Goal: Information Seeking & Learning: Learn about a topic

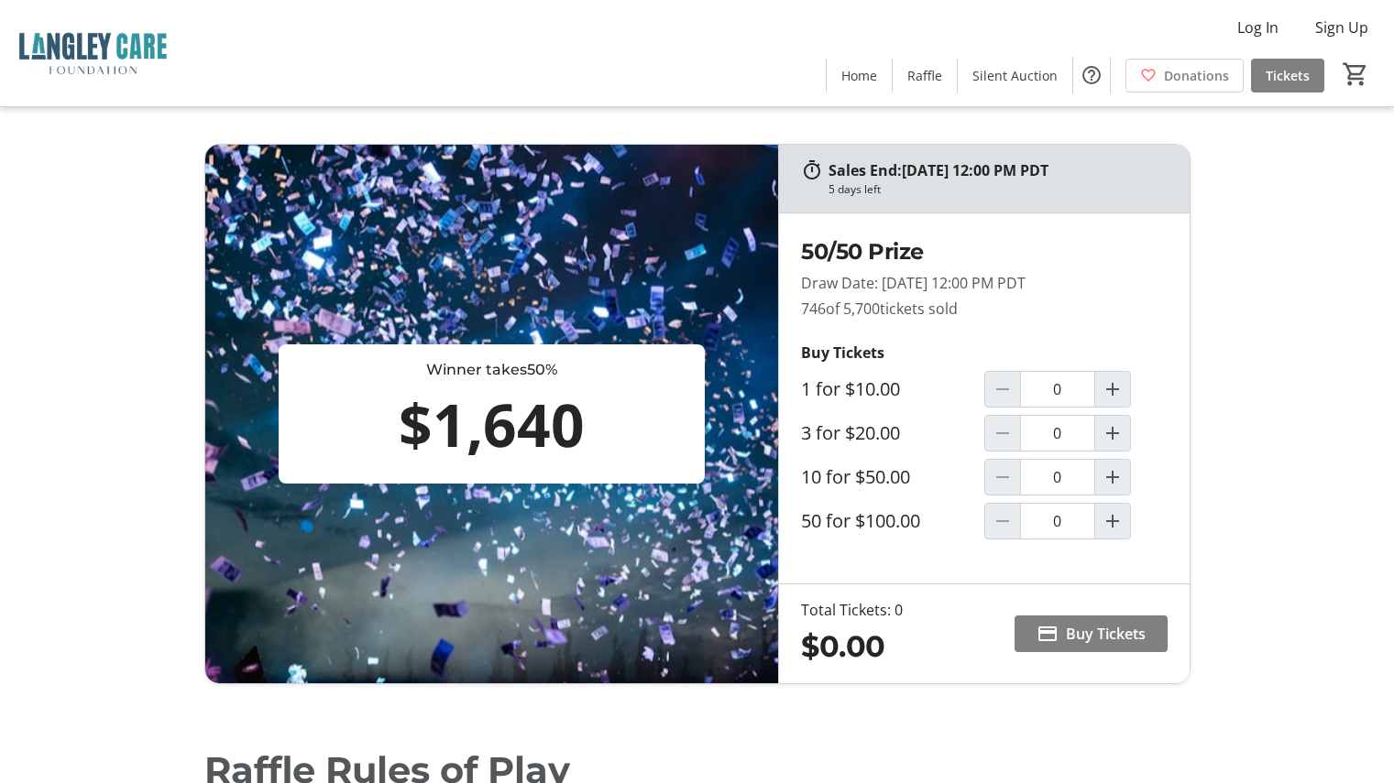
scroll to position [183, 0]
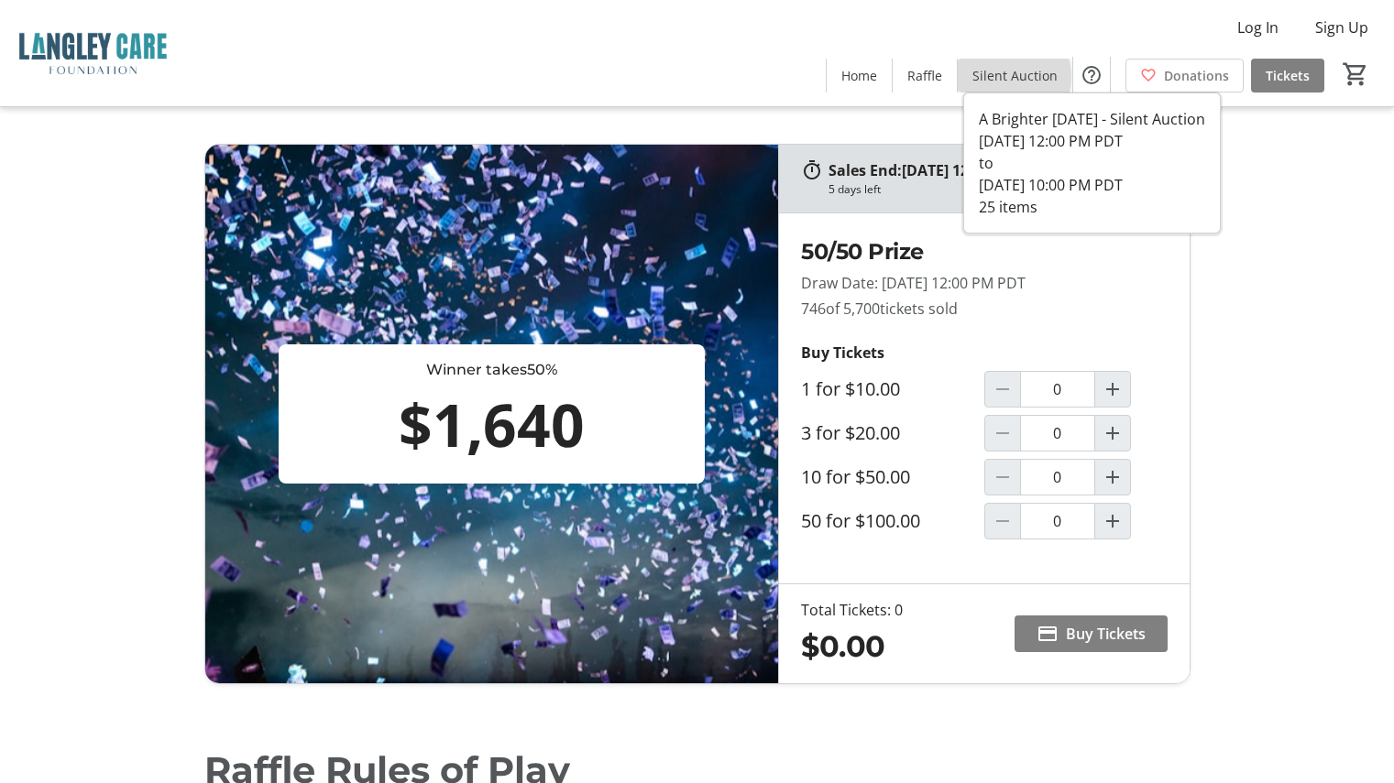
click at [1006, 77] on span "Silent Auction" at bounding box center [1014, 75] width 85 height 19
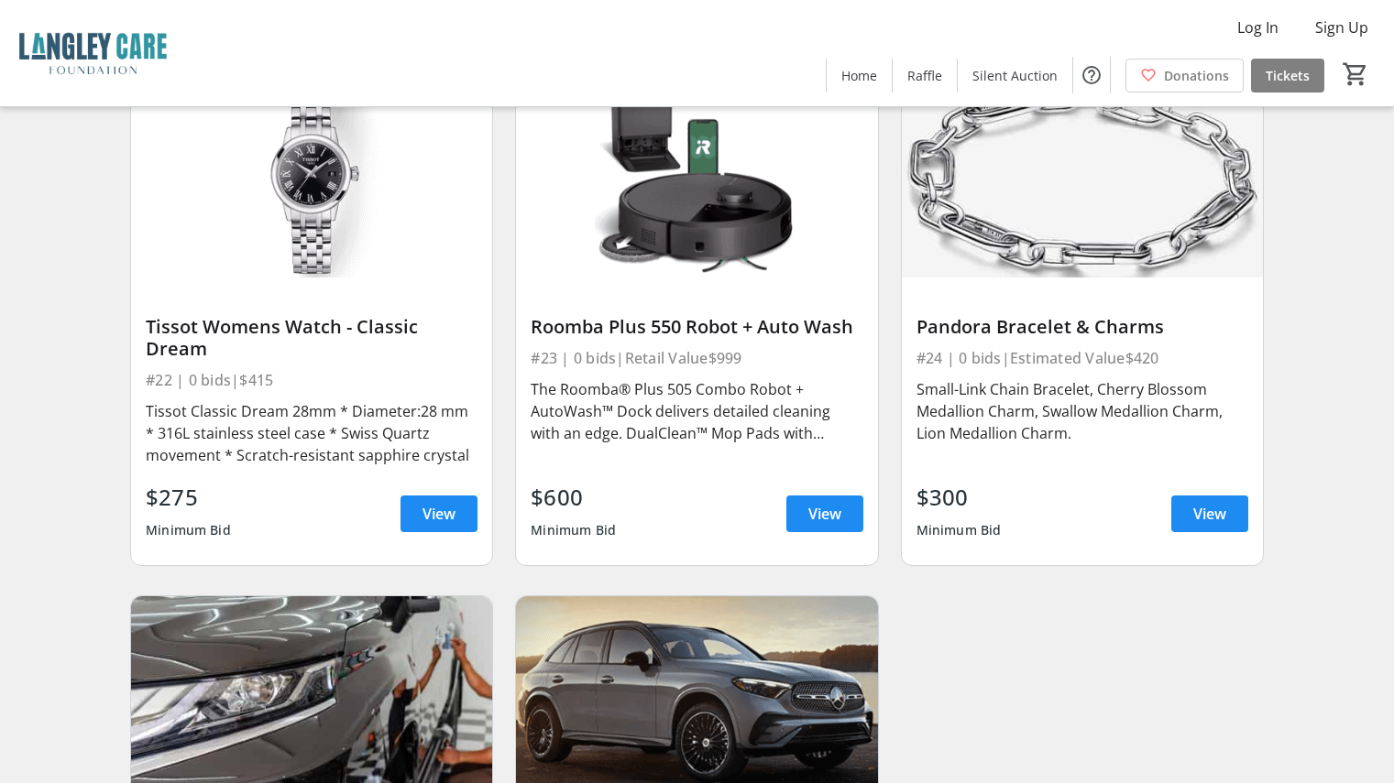
scroll to position [4072, 0]
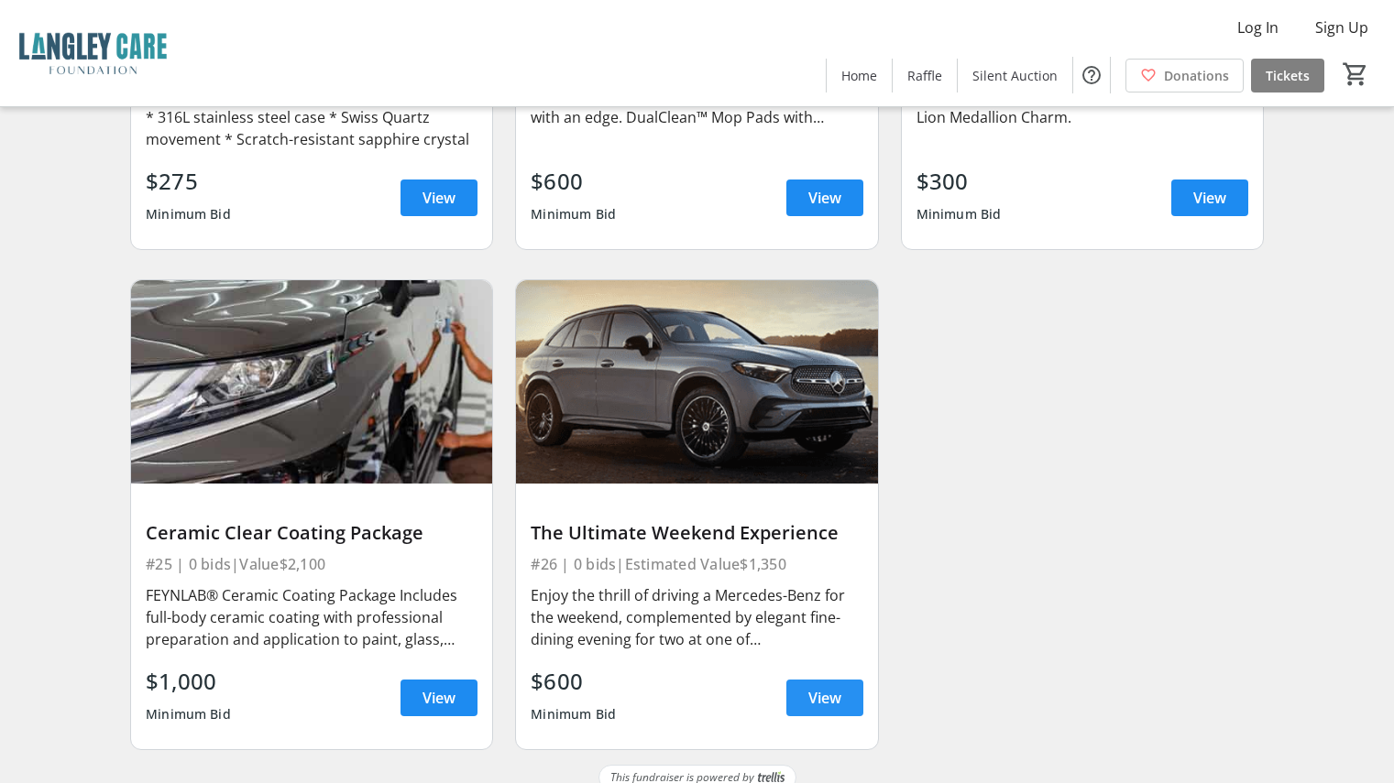
click at [828, 687] on span "View" at bounding box center [824, 698] width 33 height 22
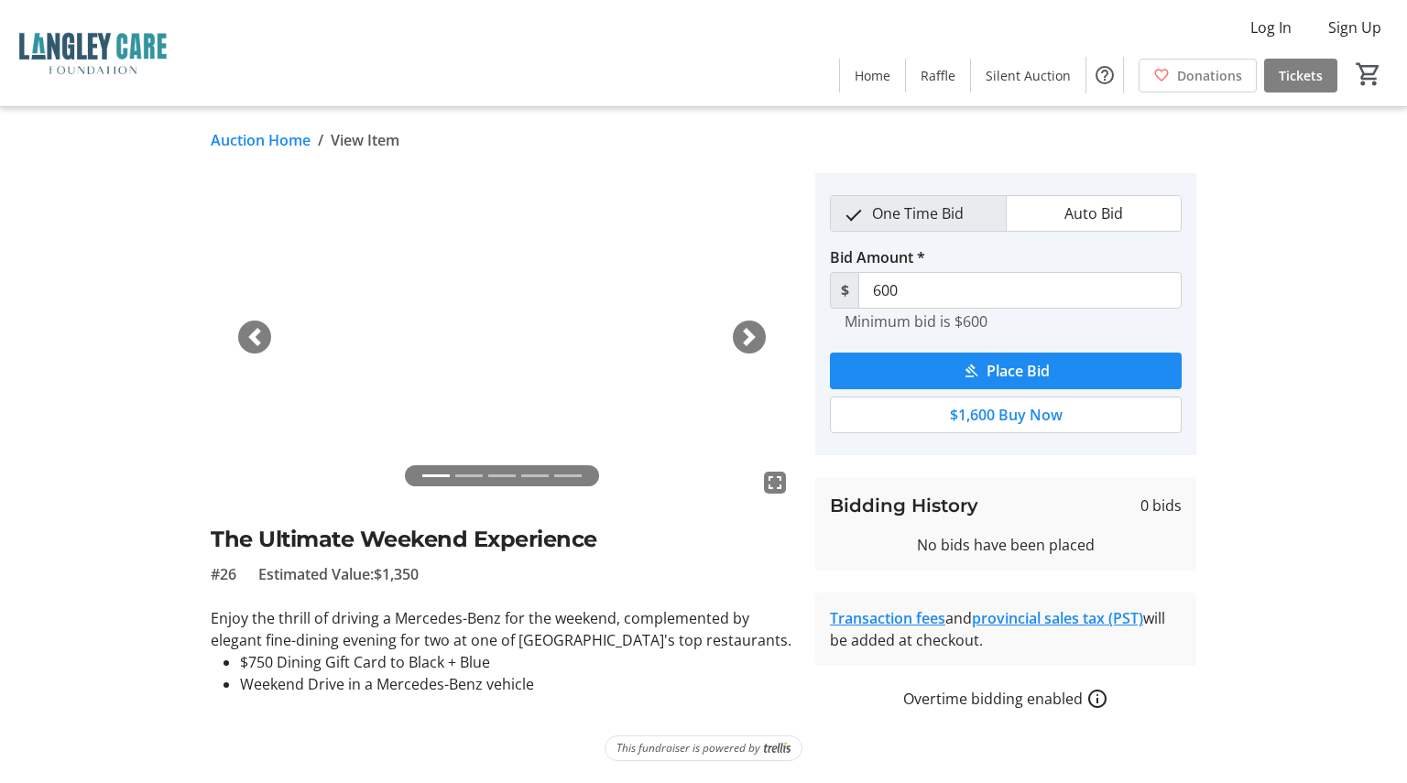
click at [749, 330] on span "button" at bounding box center [749, 337] width 18 height 18
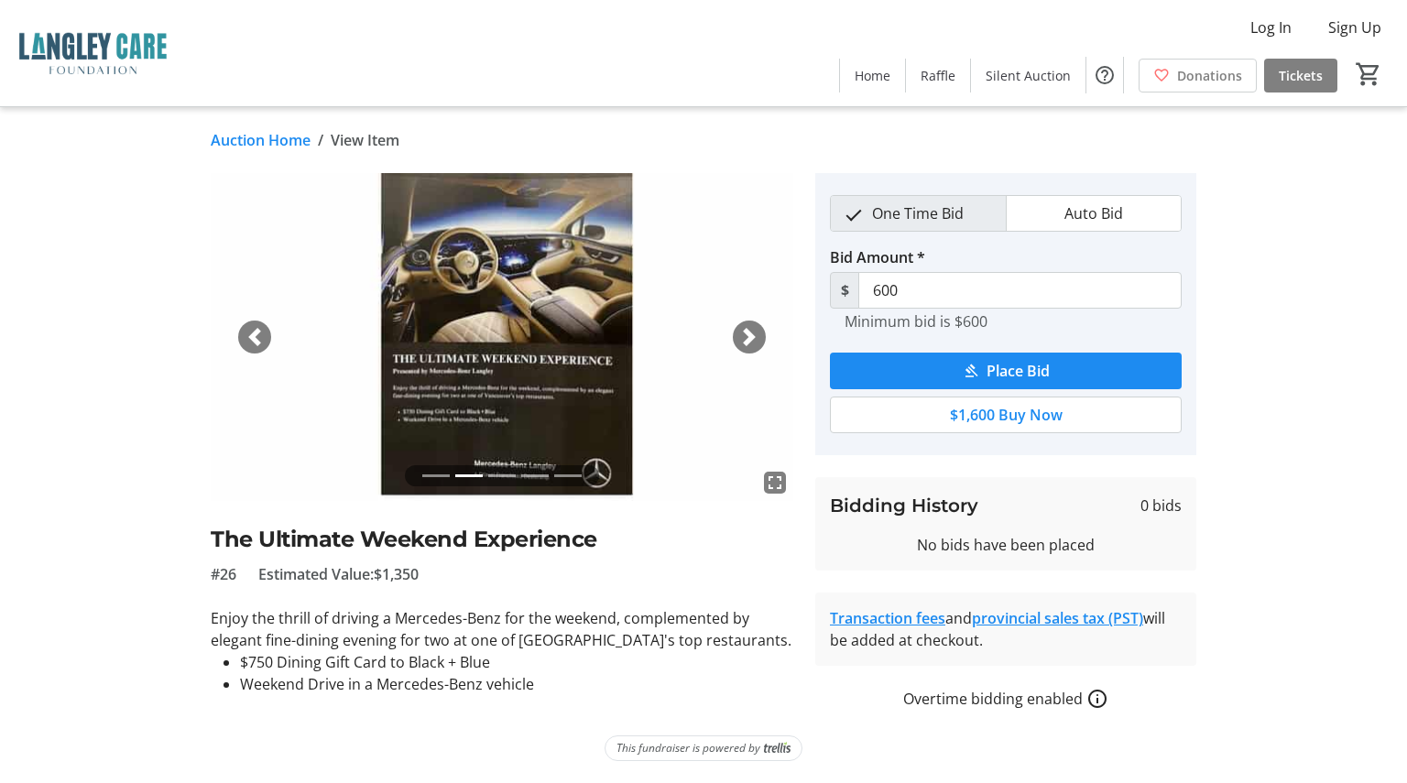
click at [749, 330] on span "button" at bounding box center [749, 337] width 18 height 18
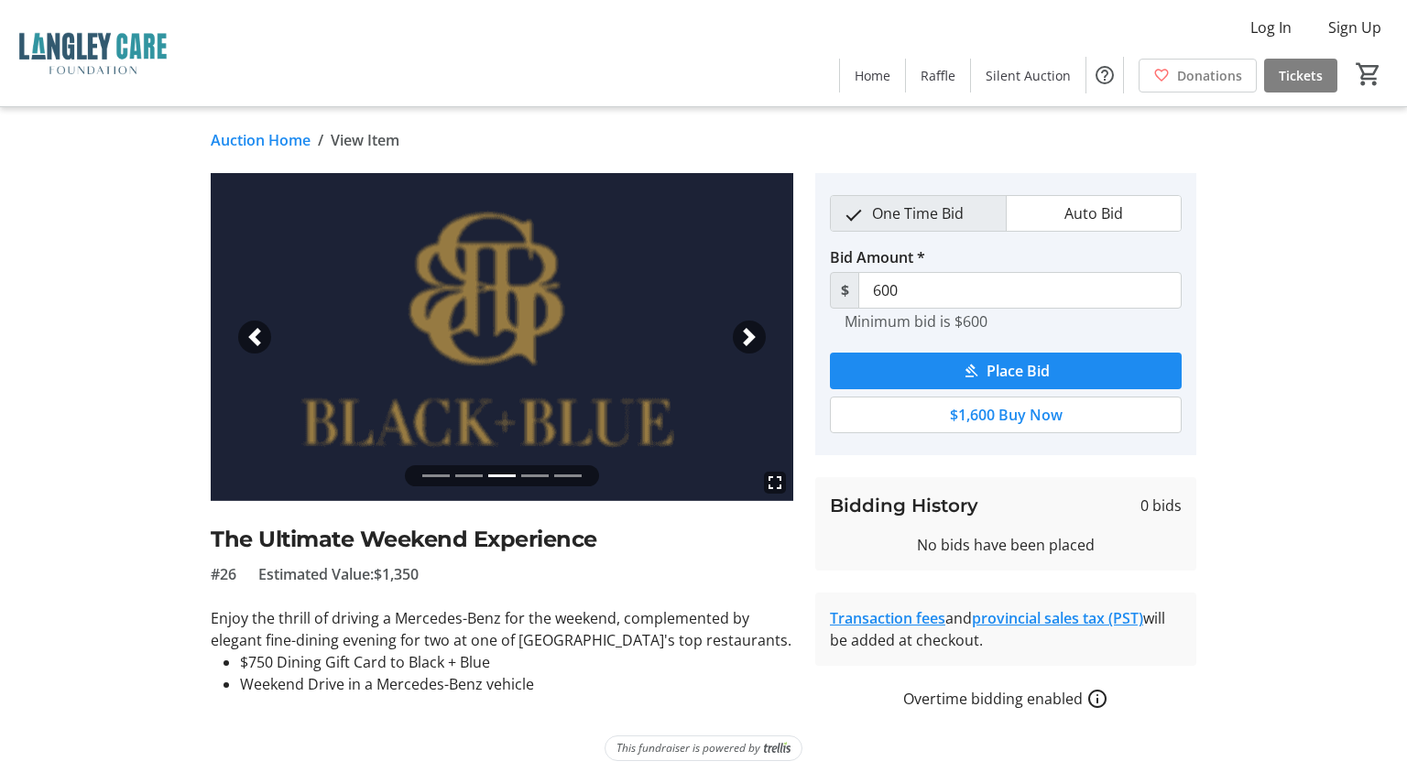
click at [748, 330] on span "button" at bounding box center [749, 337] width 18 height 18
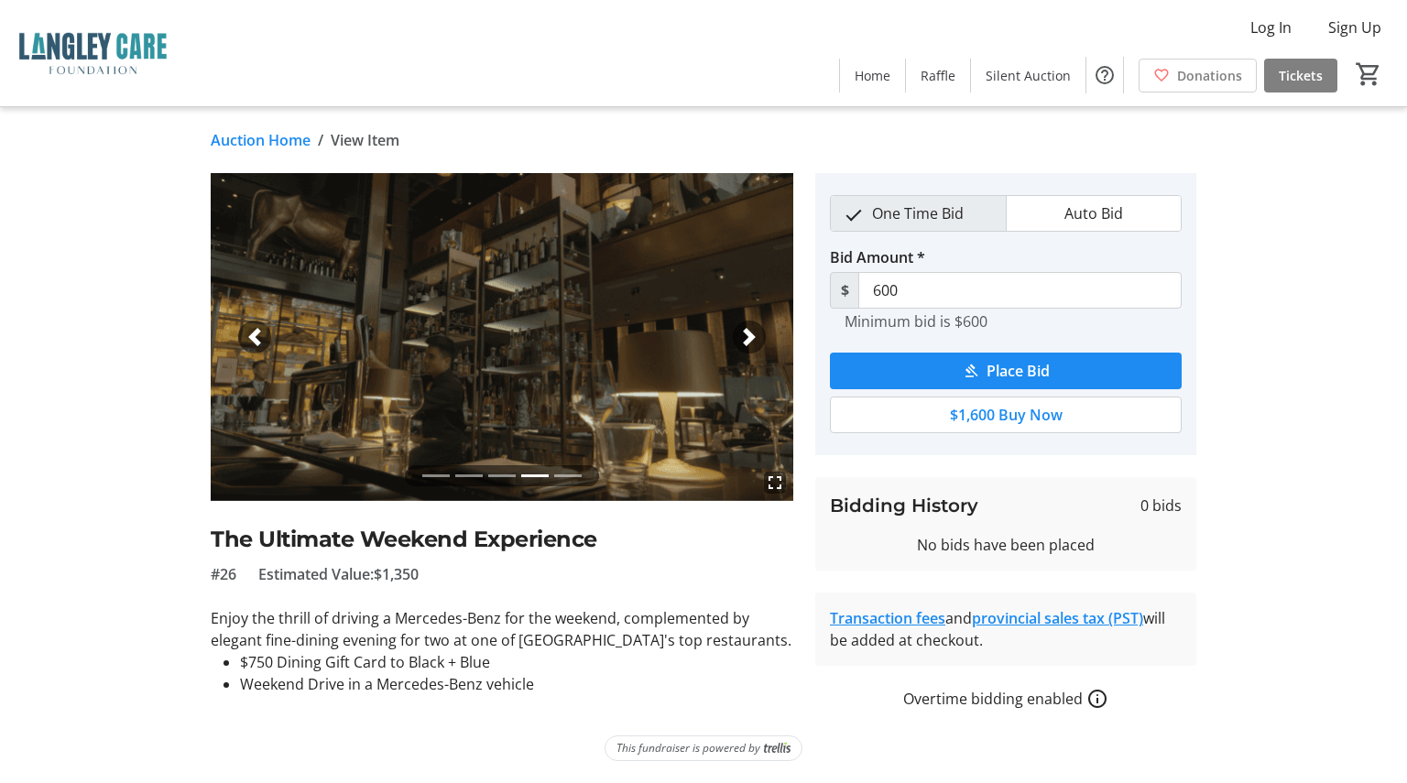
click at [748, 330] on span "button" at bounding box center [749, 337] width 18 height 18
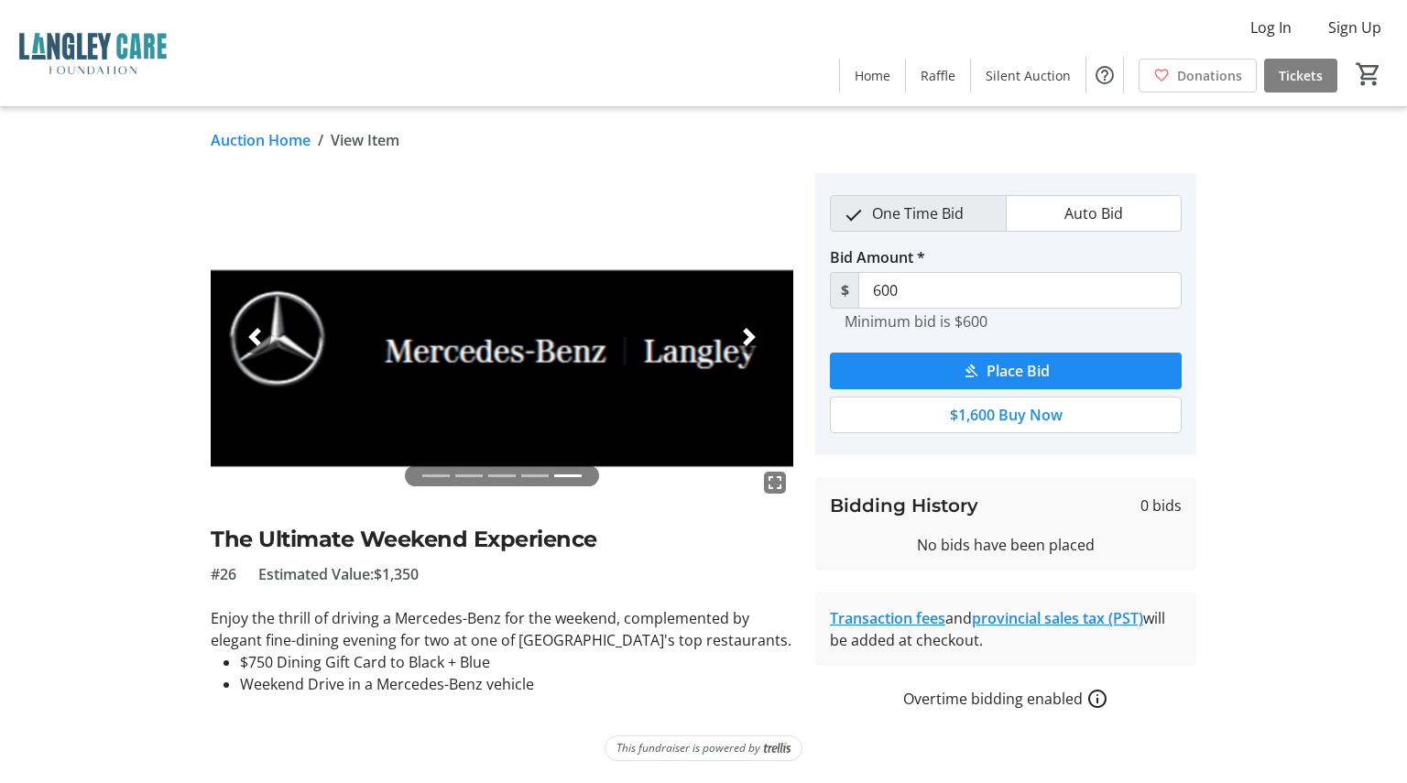
click at [748, 330] on span "button" at bounding box center [749, 337] width 18 height 18
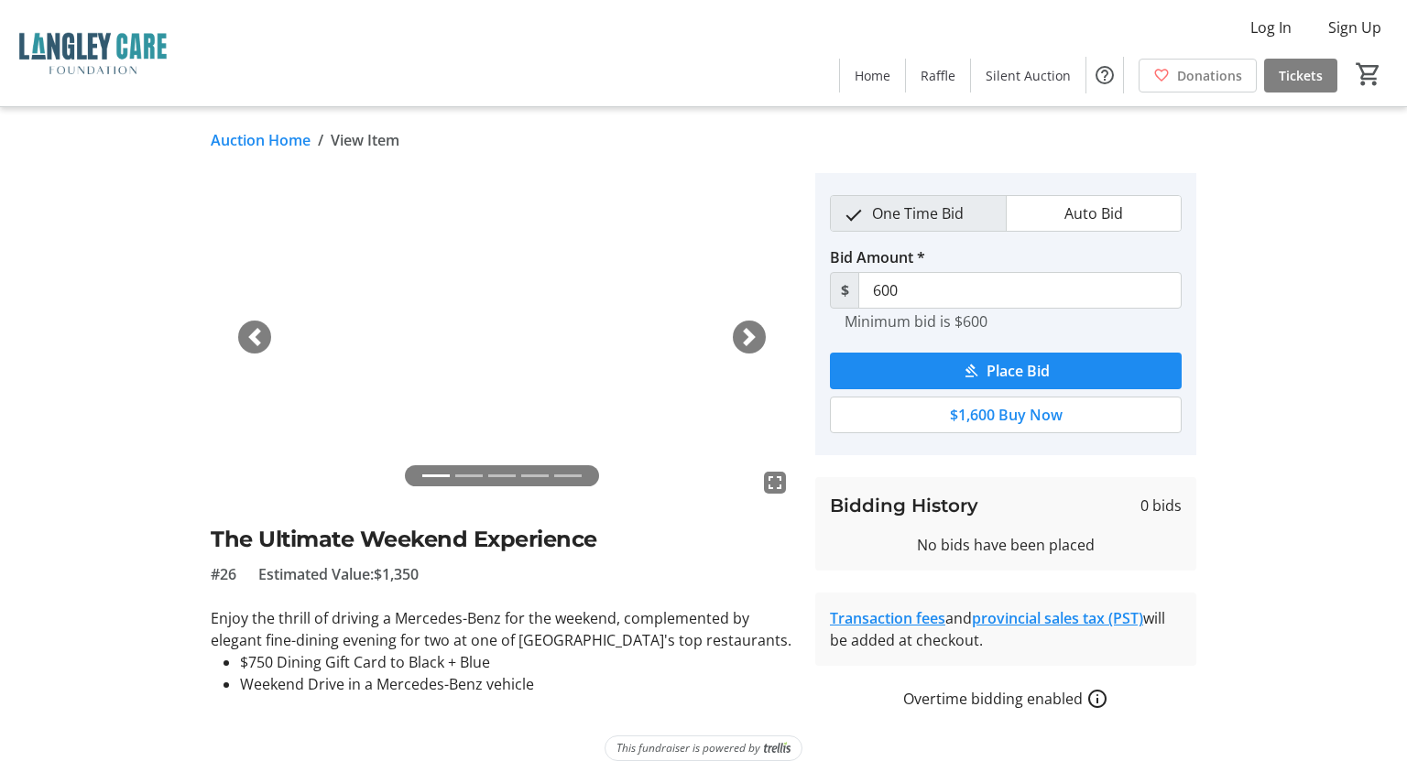
click at [151, 258] on div "fullscreen fullscreen fullscreen fullscreen fullscreen Previous Next The Ultima…" at bounding box center [703, 441] width 1209 height 537
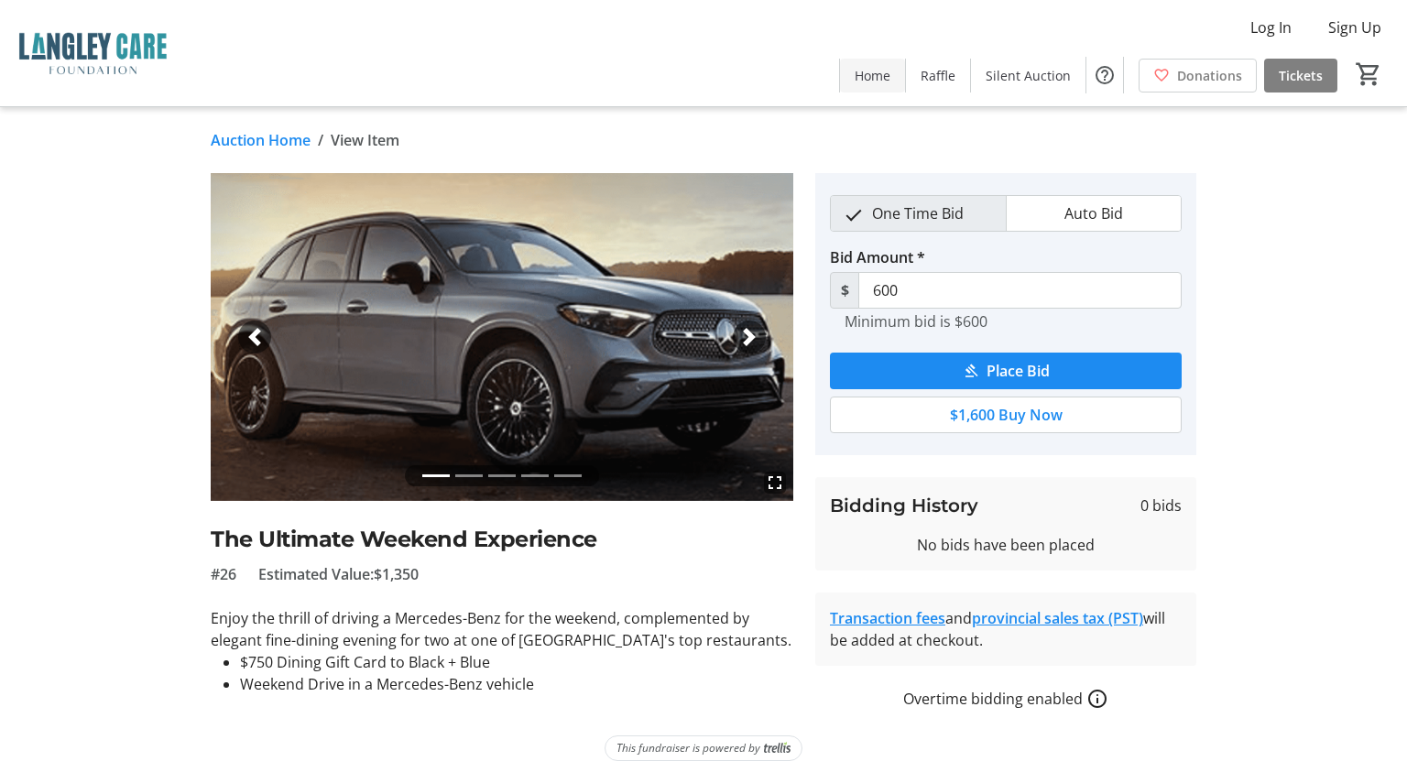
click at [876, 82] on span "Home" at bounding box center [873, 75] width 36 height 19
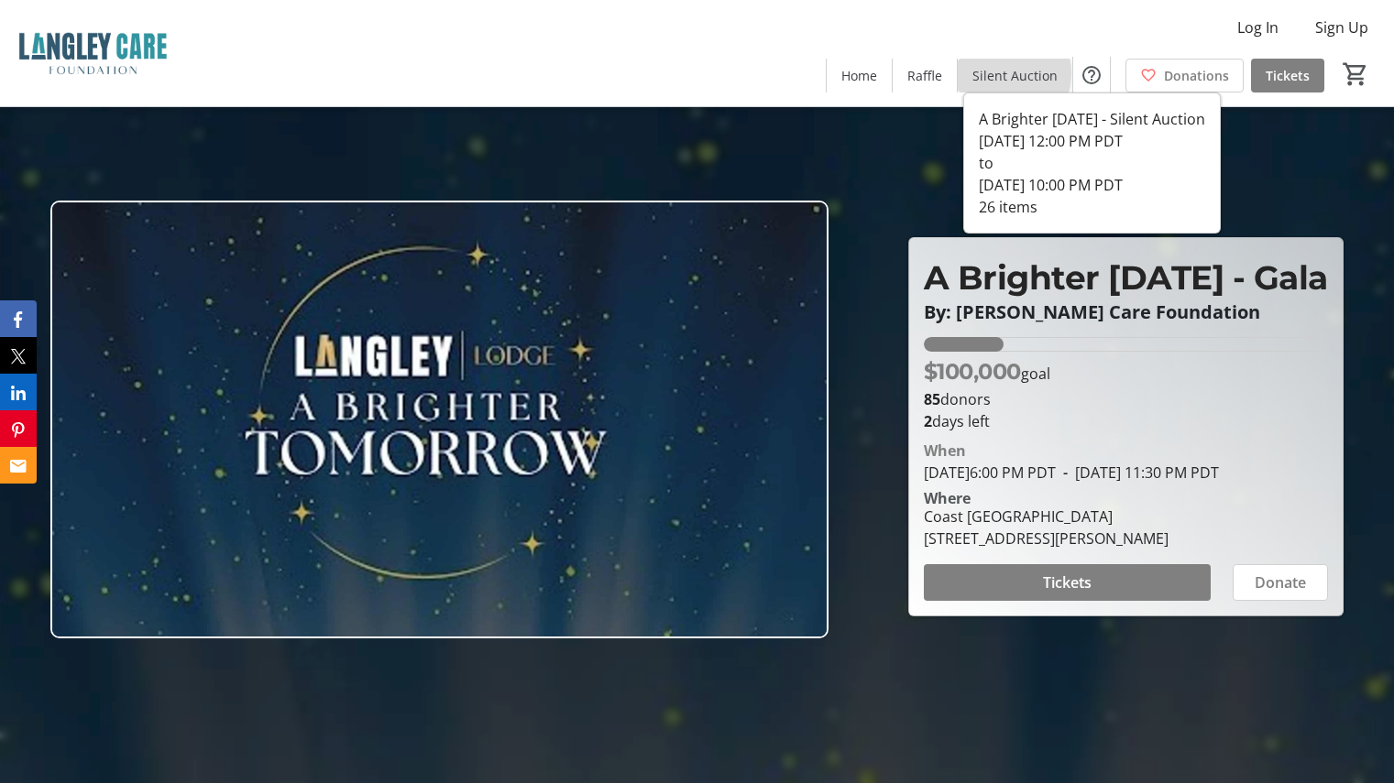
click at [1008, 73] on span "Silent Auction" at bounding box center [1014, 75] width 85 height 19
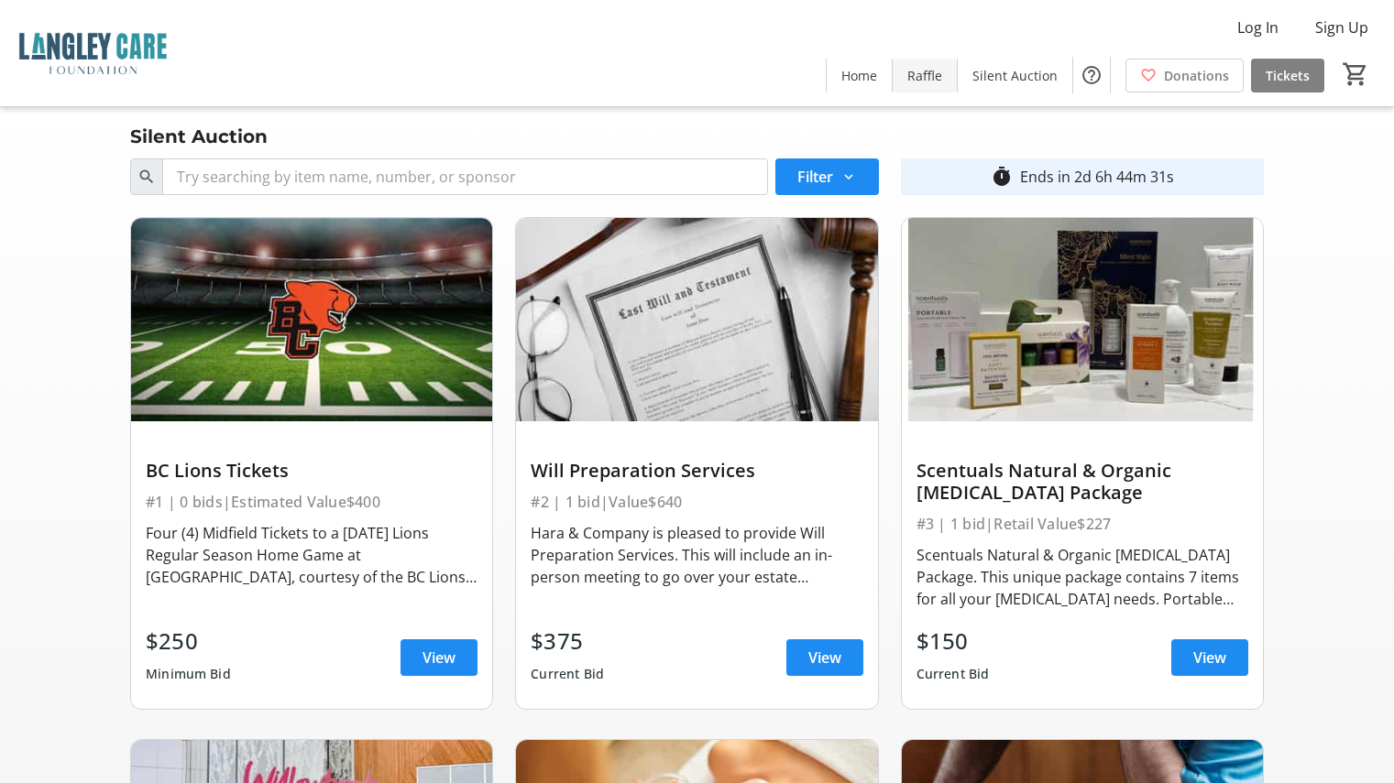
click at [935, 70] on span "Raffle" at bounding box center [924, 75] width 35 height 19
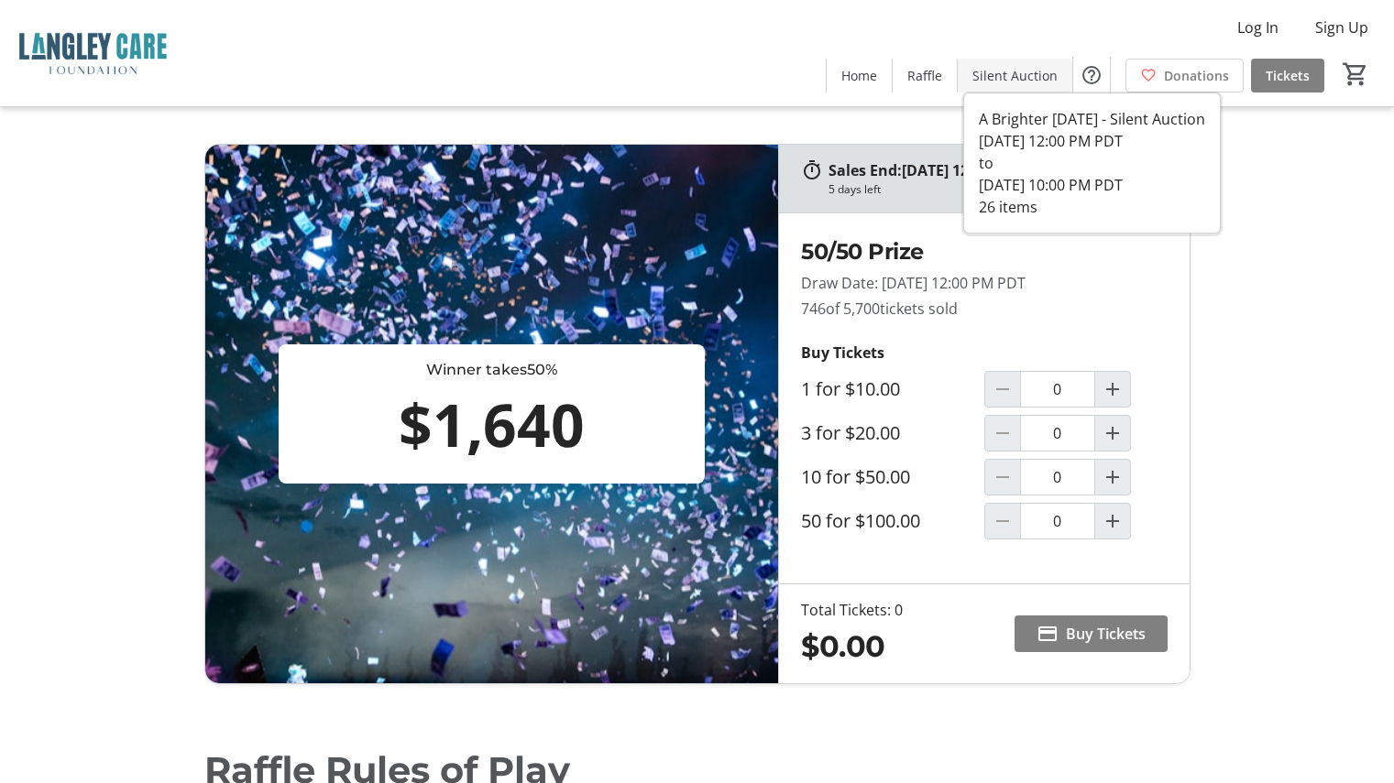
click at [1029, 80] on span "Silent Auction" at bounding box center [1014, 75] width 85 height 19
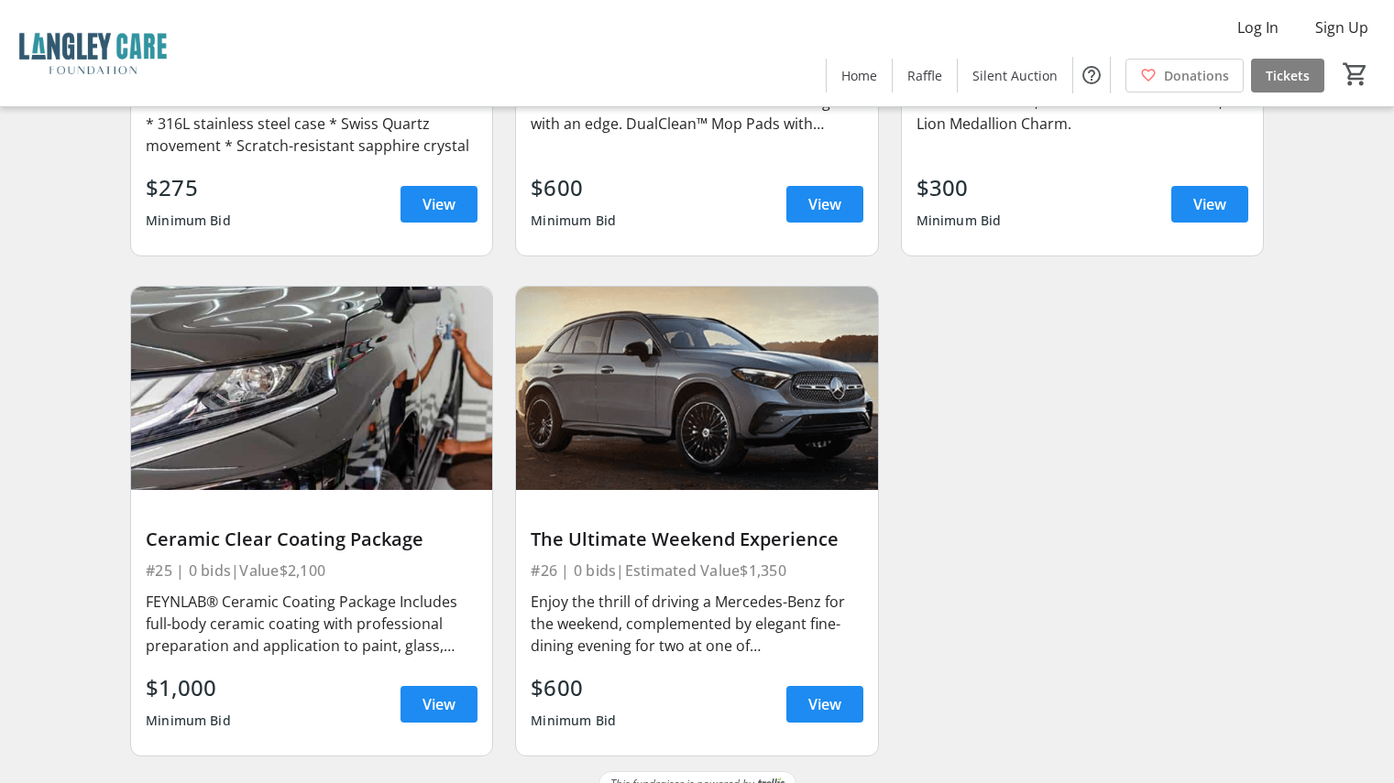
scroll to position [4072, 0]
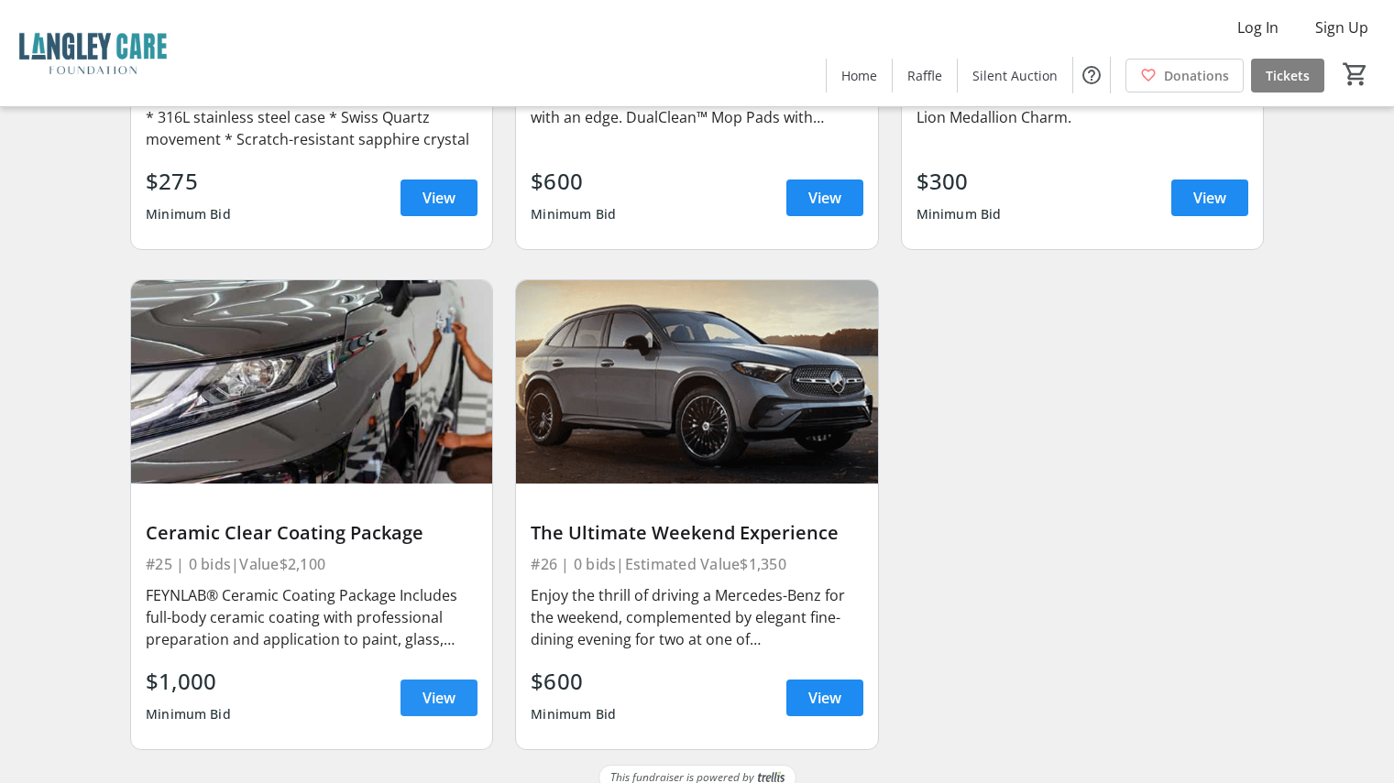
click at [435, 687] on span "View" at bounding box center [438, 698] width 33 height 22
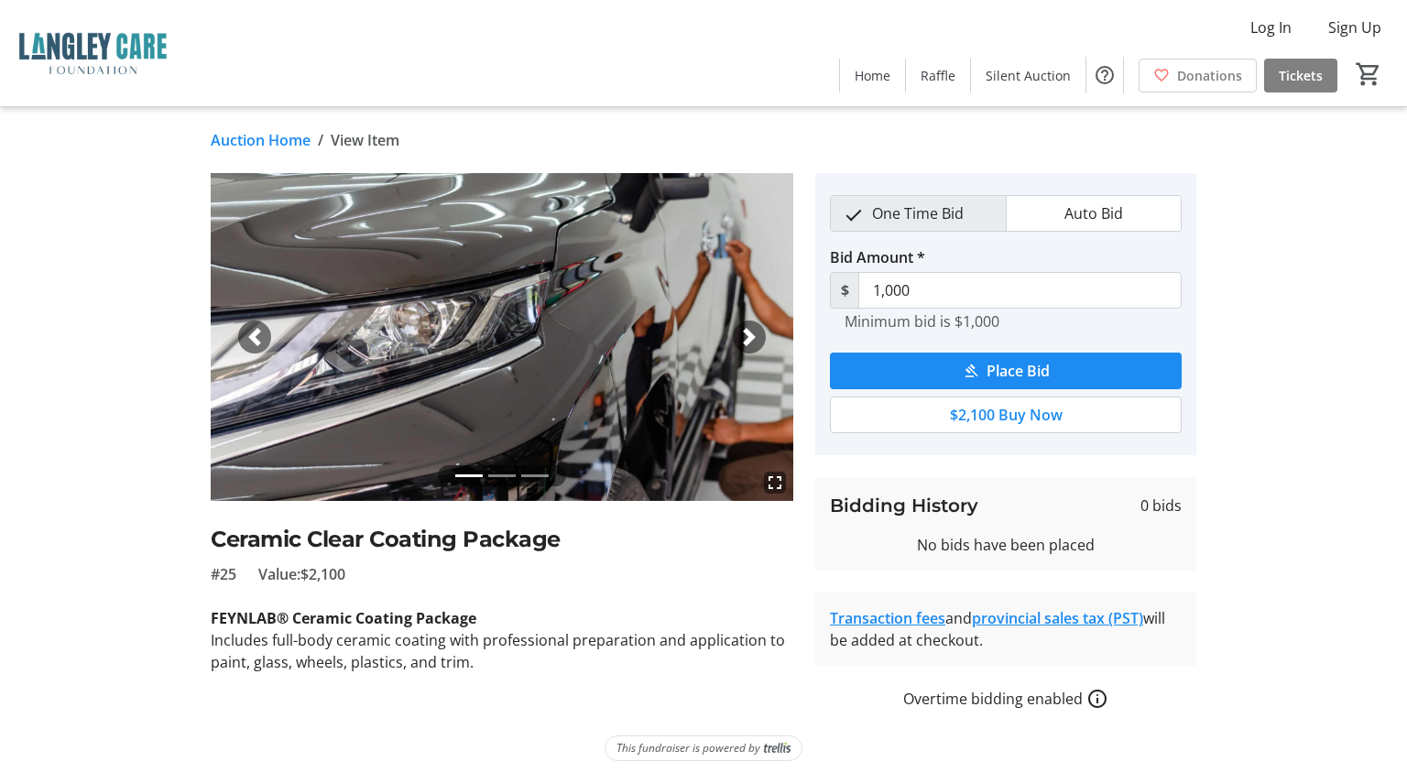
click at [749, 335] on span "button" at bounding box center [749, 337] width 18 height 18
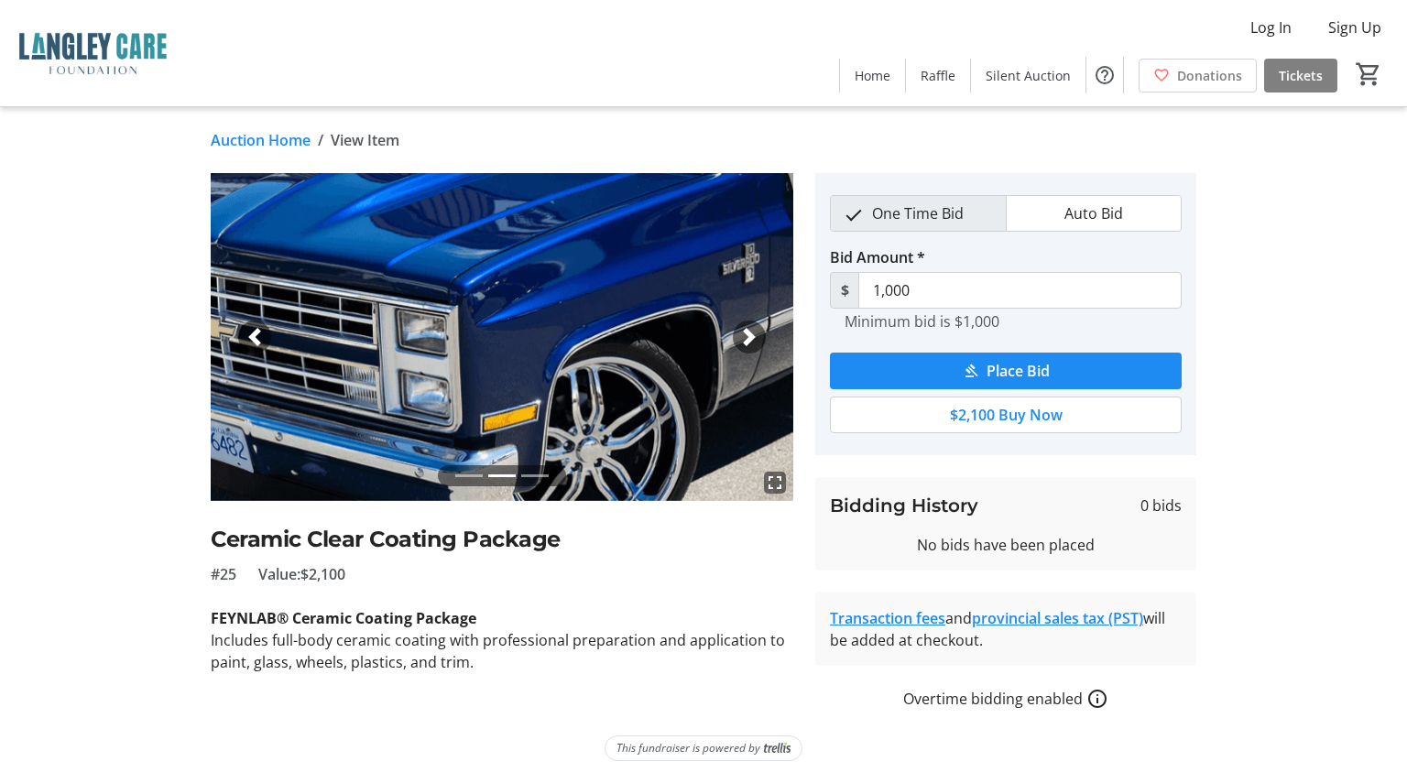
click at [749, 335] on span "button" at bounding box center [749, 337] width 18 height 18
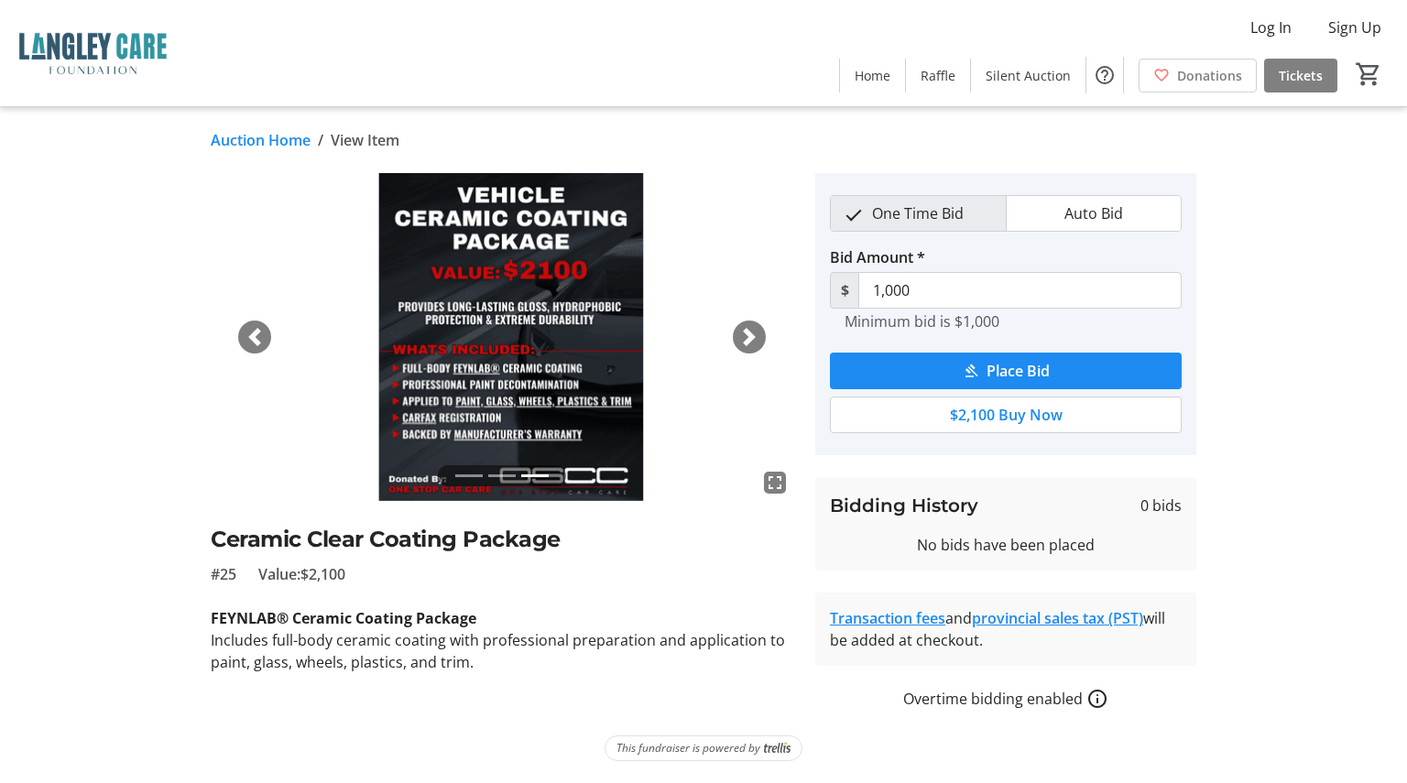
click at [258, 337] on span "button" at bounding box center [255, 337] width 18 height 18
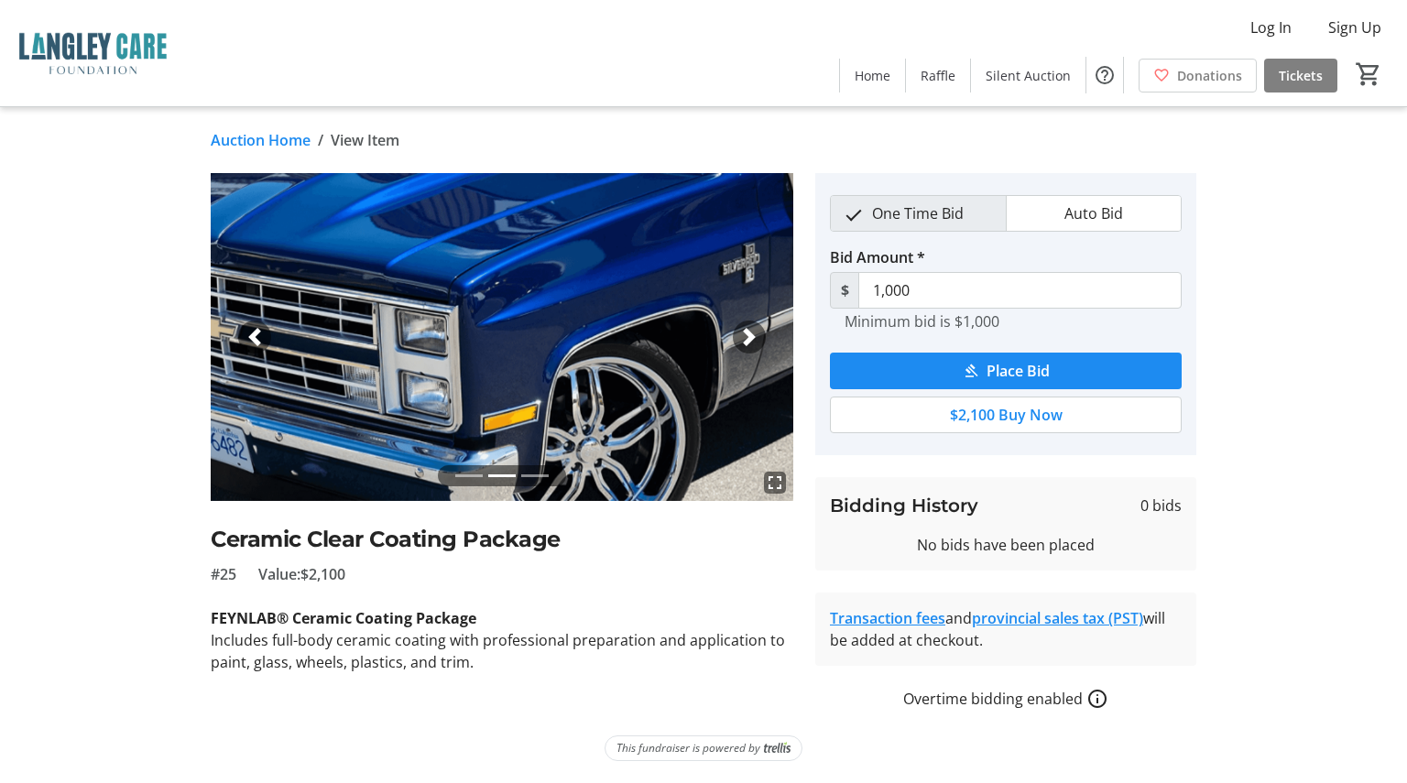
click at [250, 336] on span "button" at bounding box center [255, 337] width 18 height 18
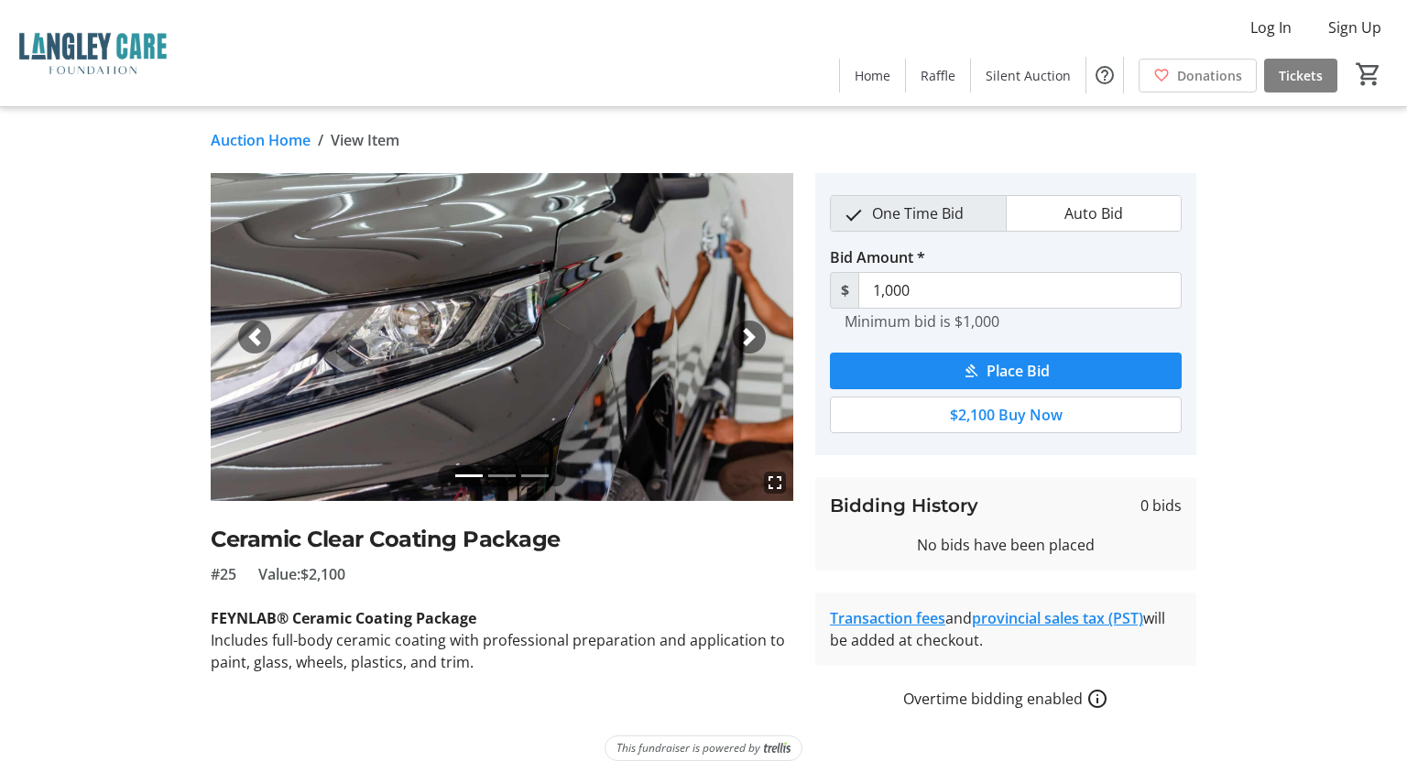
click at [115, 327] on div "fullscreen fullscreen fullscreen Previous Next Ceramic Clear Coating Package #2…" at bounding box center [703, 441] width 1209 height 537
click at [274, 137] on link "Auction Home" at bounding box center [261, 140] width 100 height 22
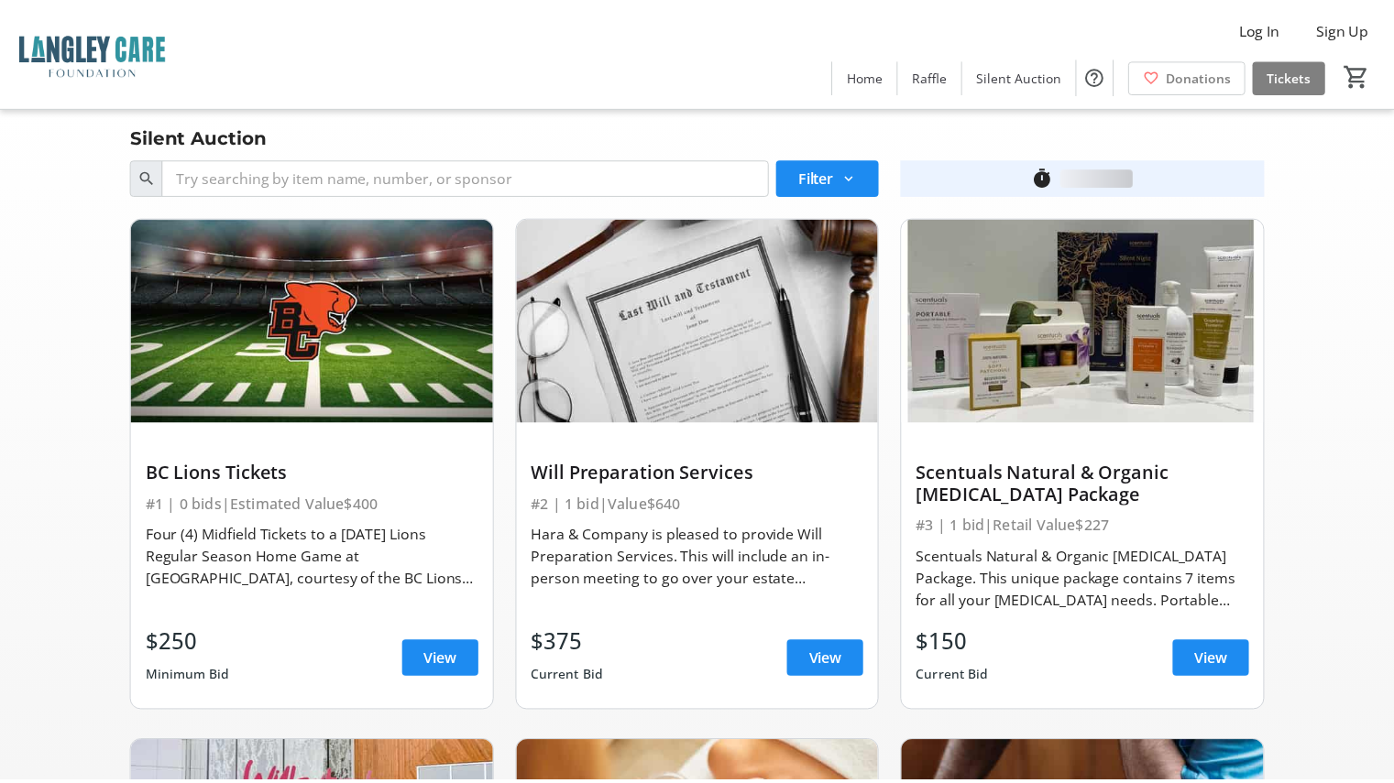
scroll to position [4072, 0]
